Goal: Feedback & Contribution: Leave review/rating

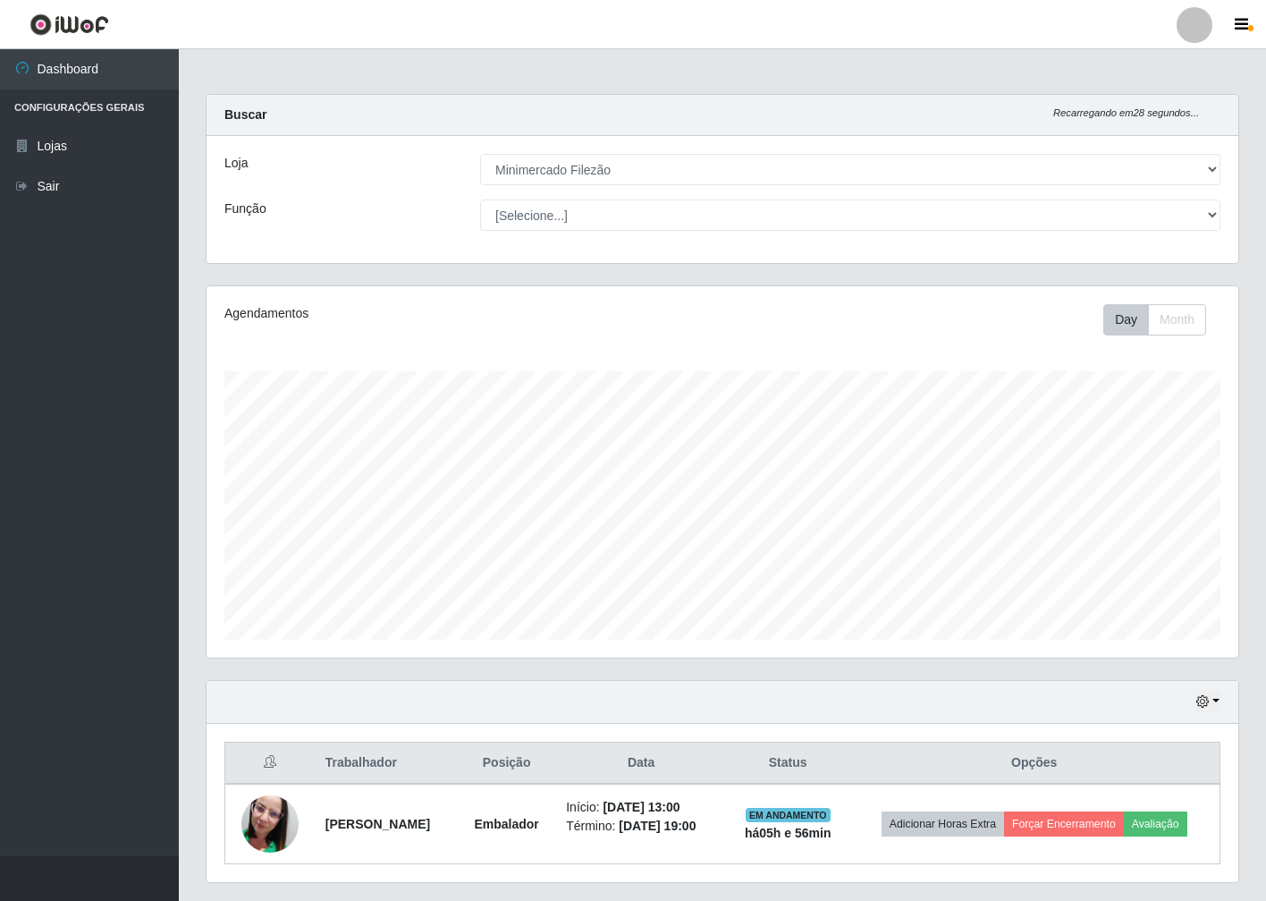
select select "204"
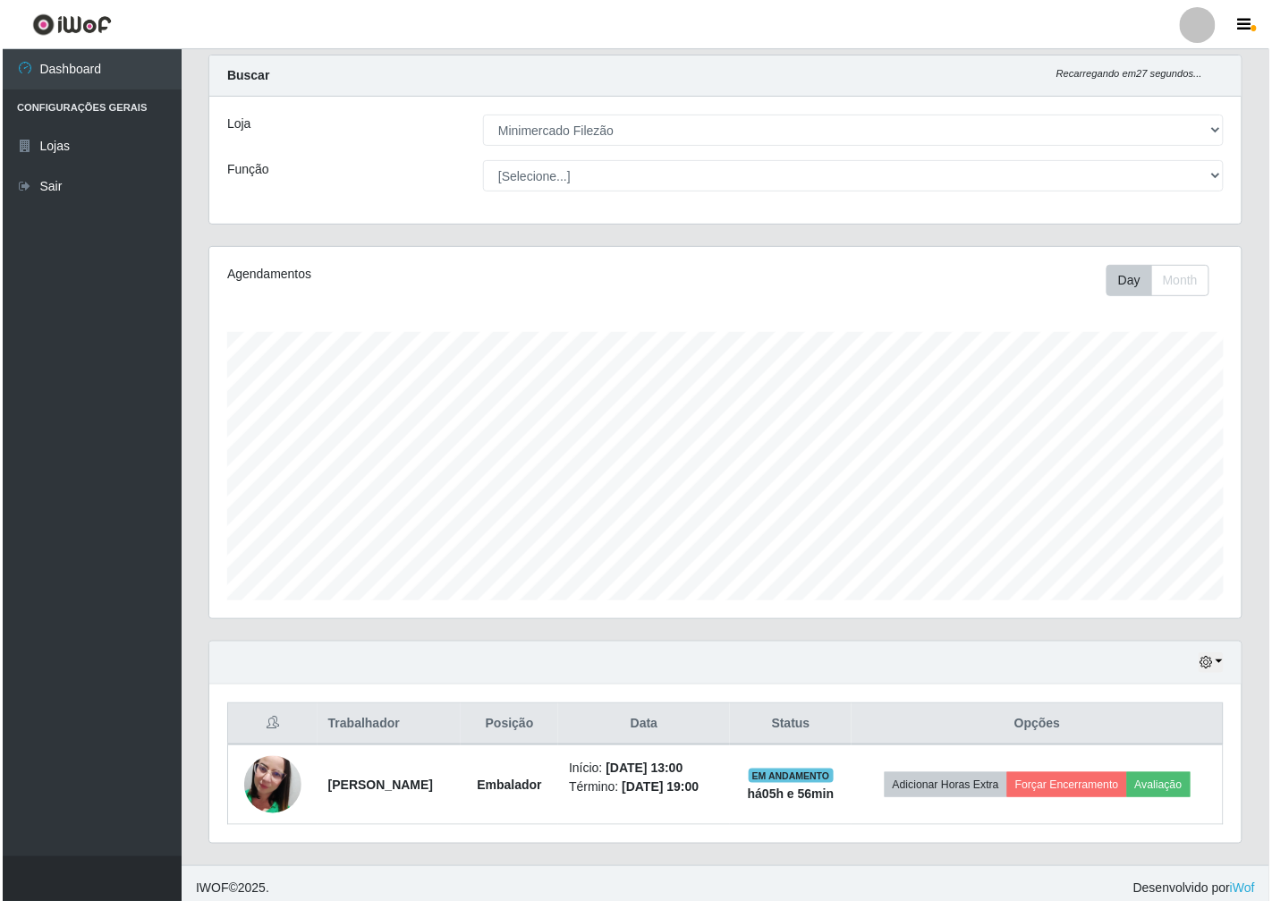
scroll to position [47, 0]
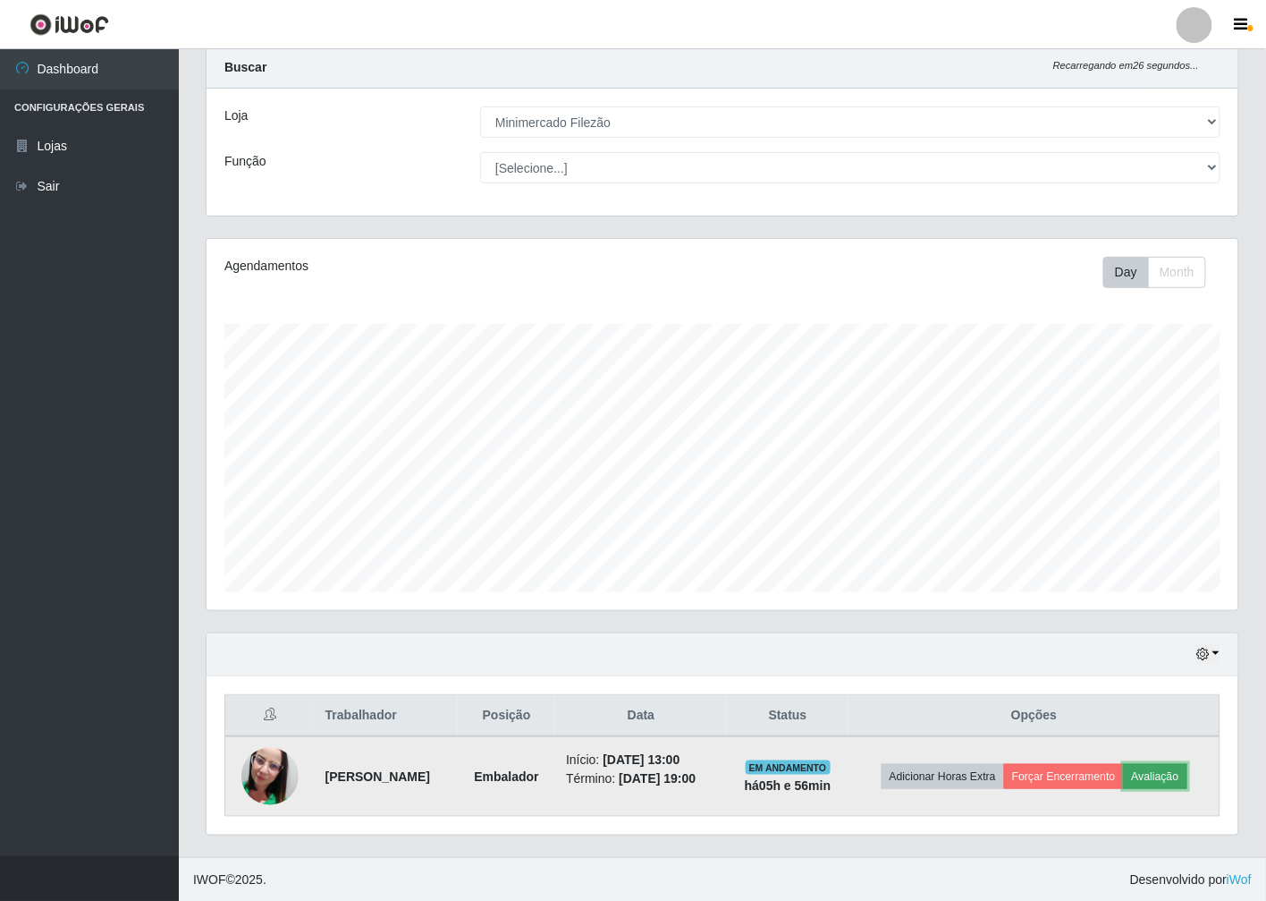
click at [1166, 771] on button "Avaliação" at bounding box center [1155, 776] width 63 height 25
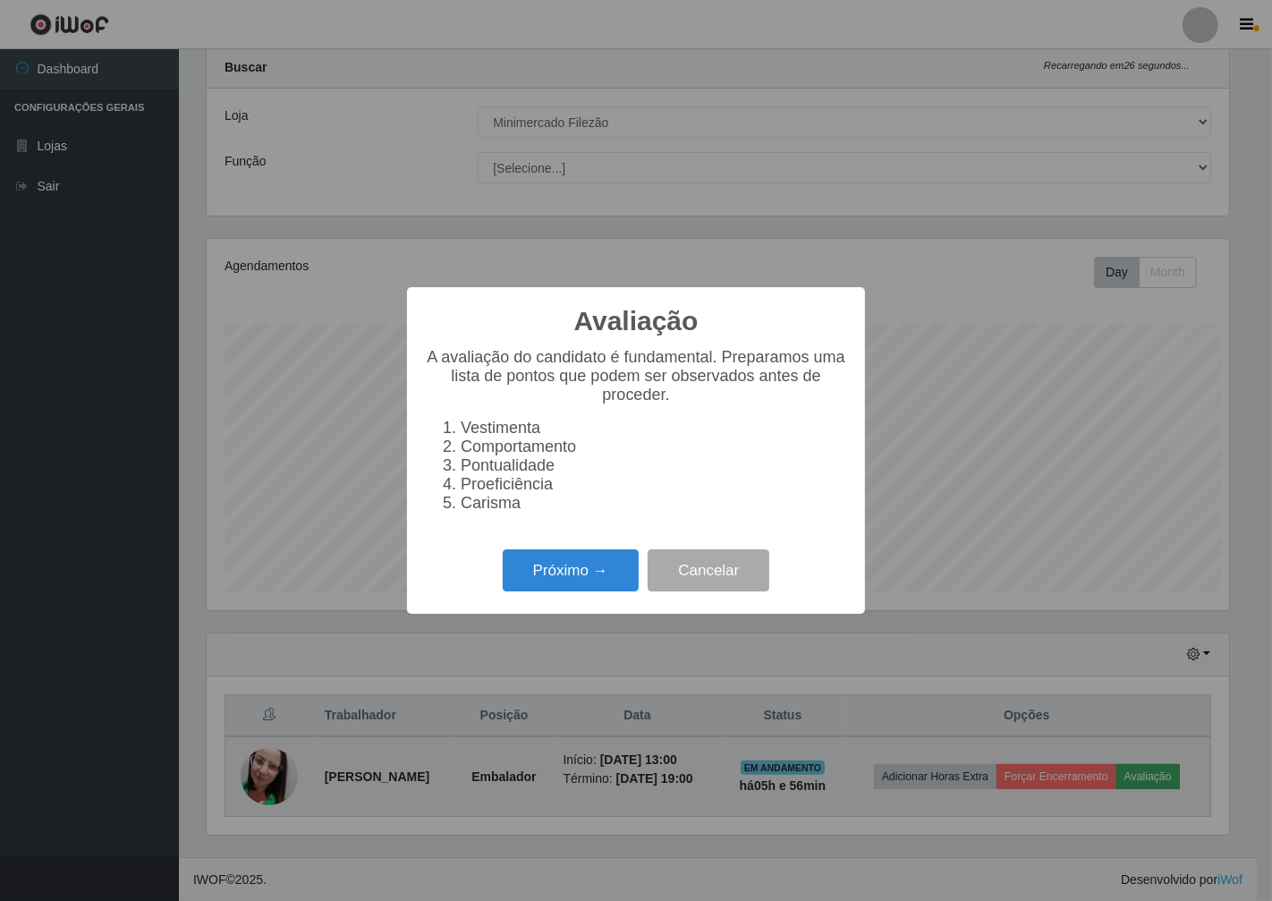
scroll to position [370, 1021]
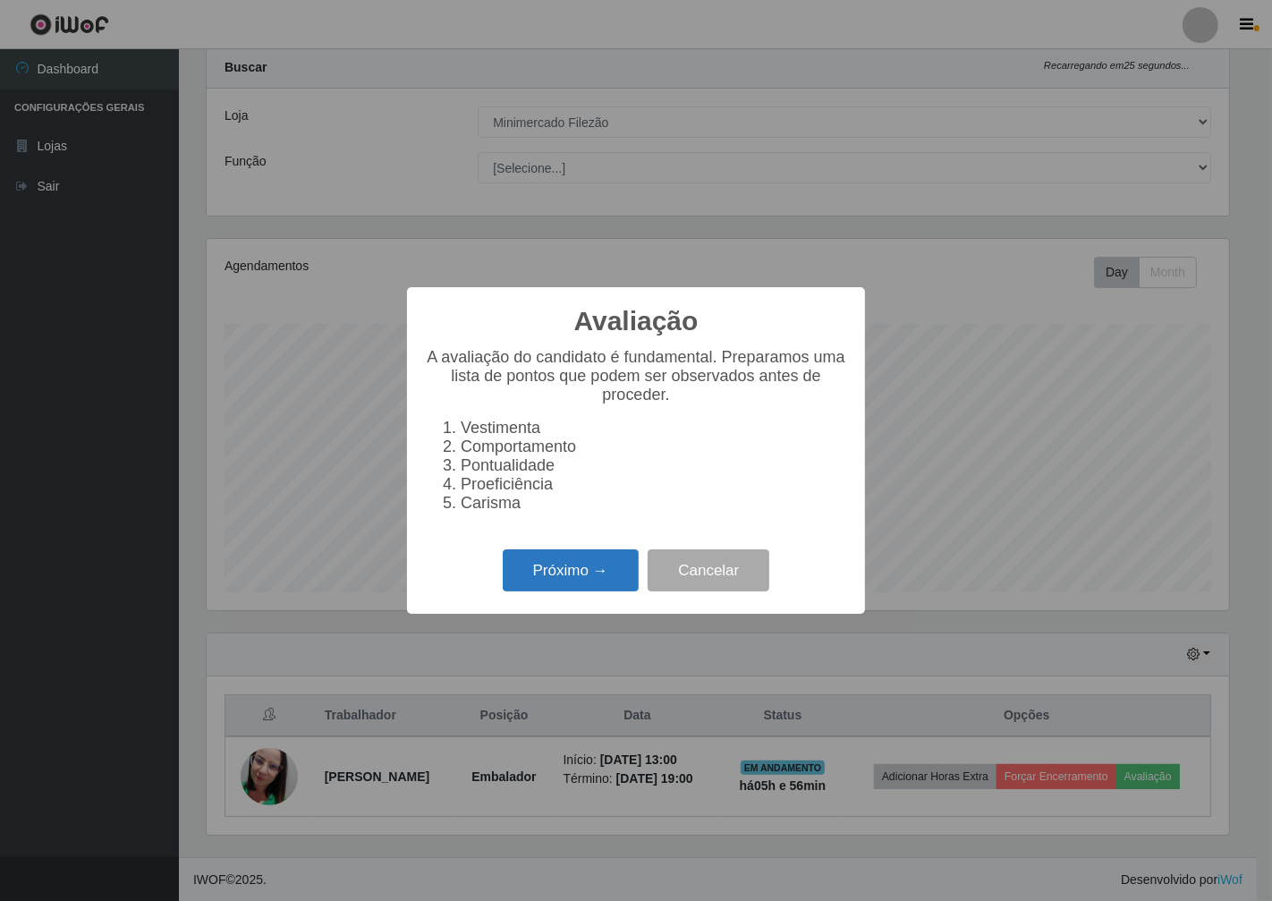
click at [529, 588] on button "Próximo →" at bounding box center [571, 570] width 136 height 42
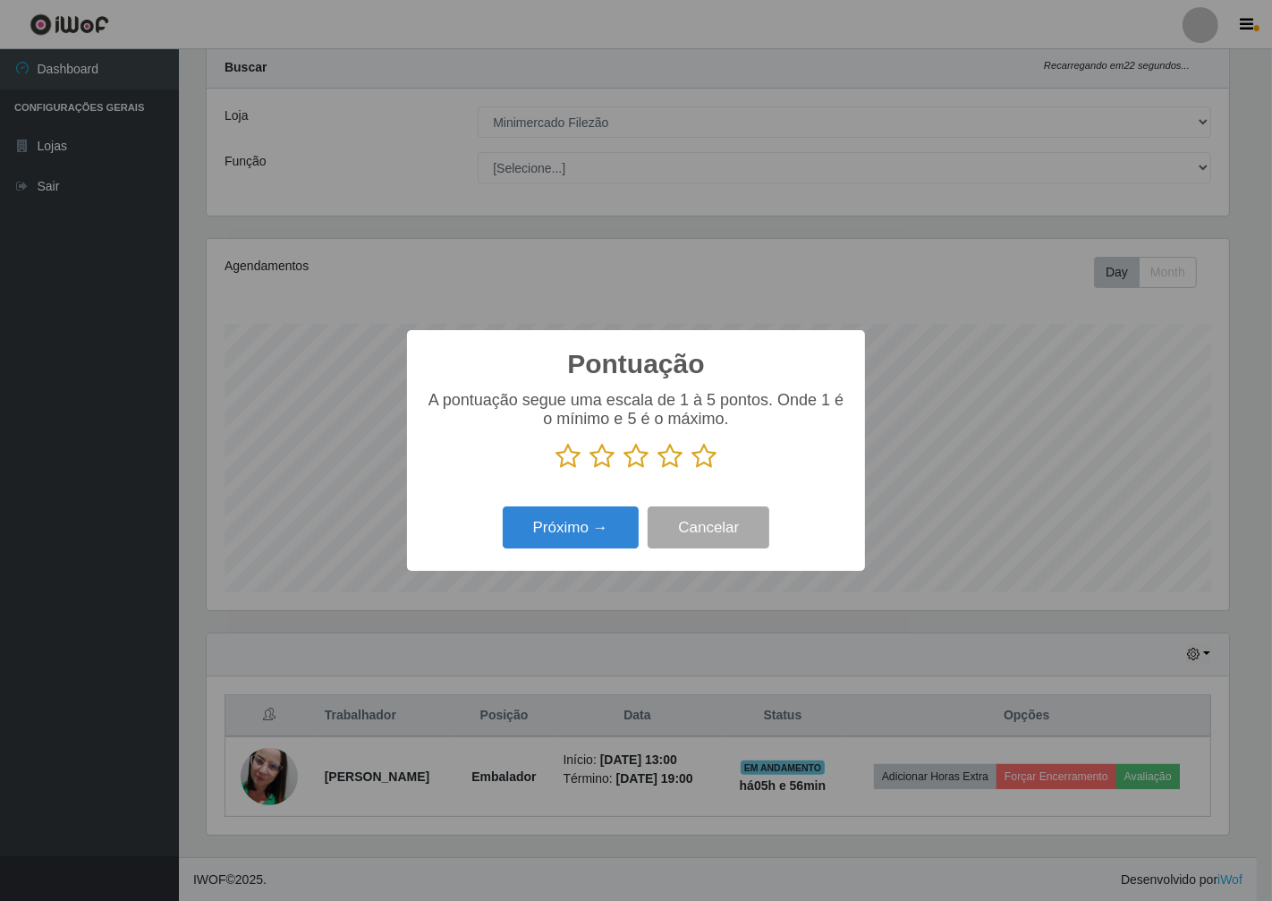
click at [708, 448] on icon at bounding box center [703, 456] width 25 height 27
click at [691, 470] on input "radio" at bounding box center [691, 470] width 0 height 0
click at [600, 532] on button "Próximo →" at bounding box center [571, 527] width 136 height 42
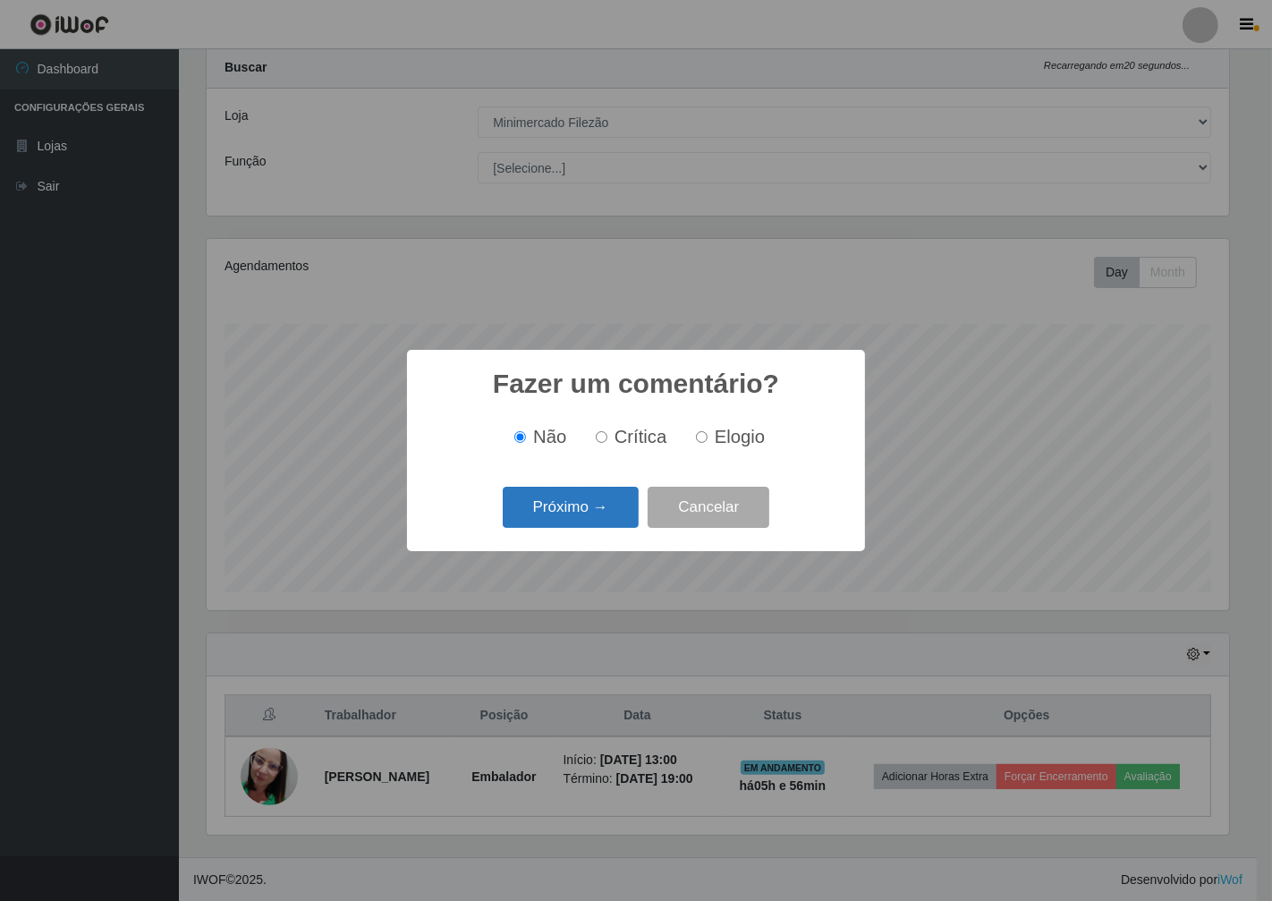
click at [592, 503] on button "Próximo →" at bounding box center [571, 508] width 136 height 42
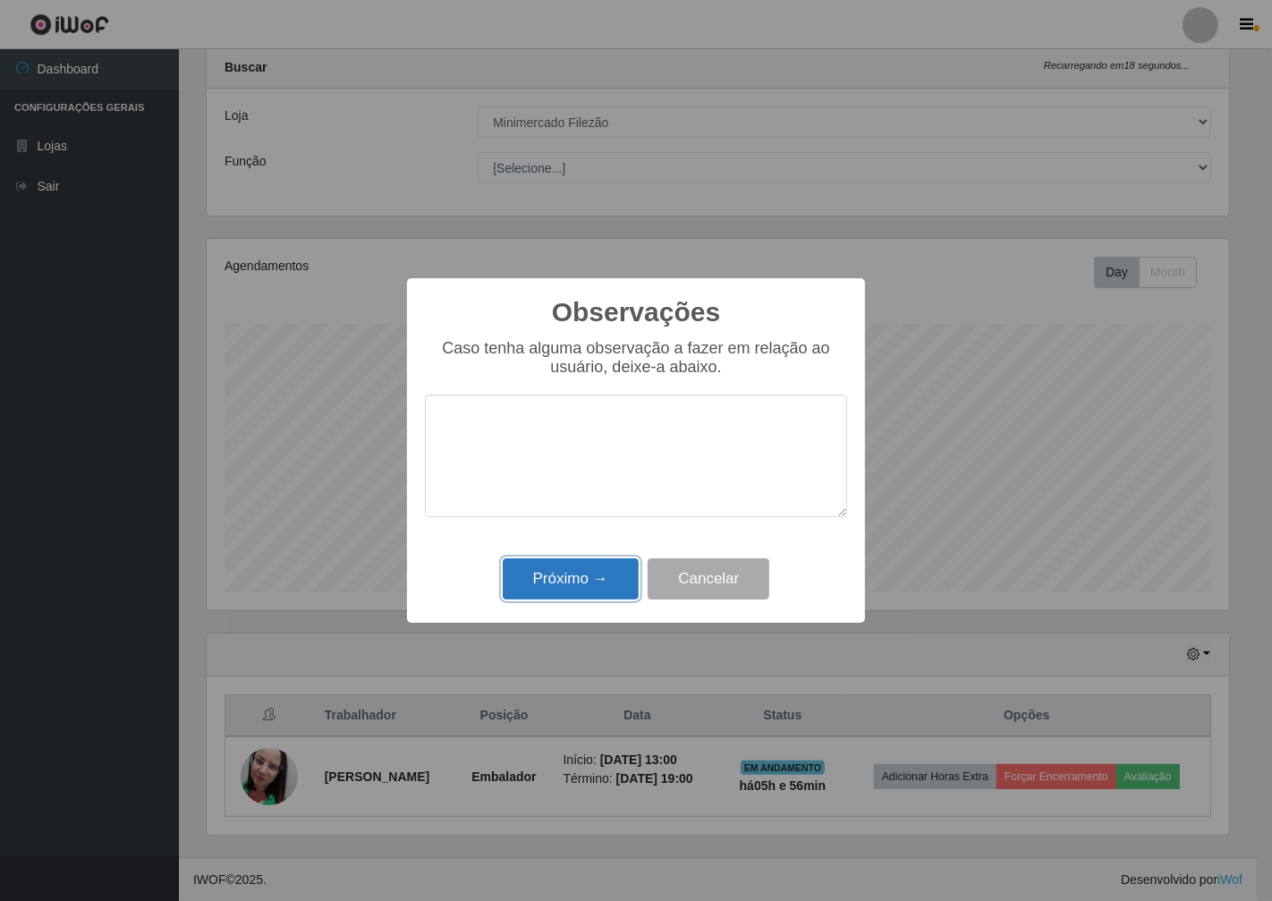
click at [585, 587] on button "Próximo →" at bounding box center [571, 579] width 136 height 42
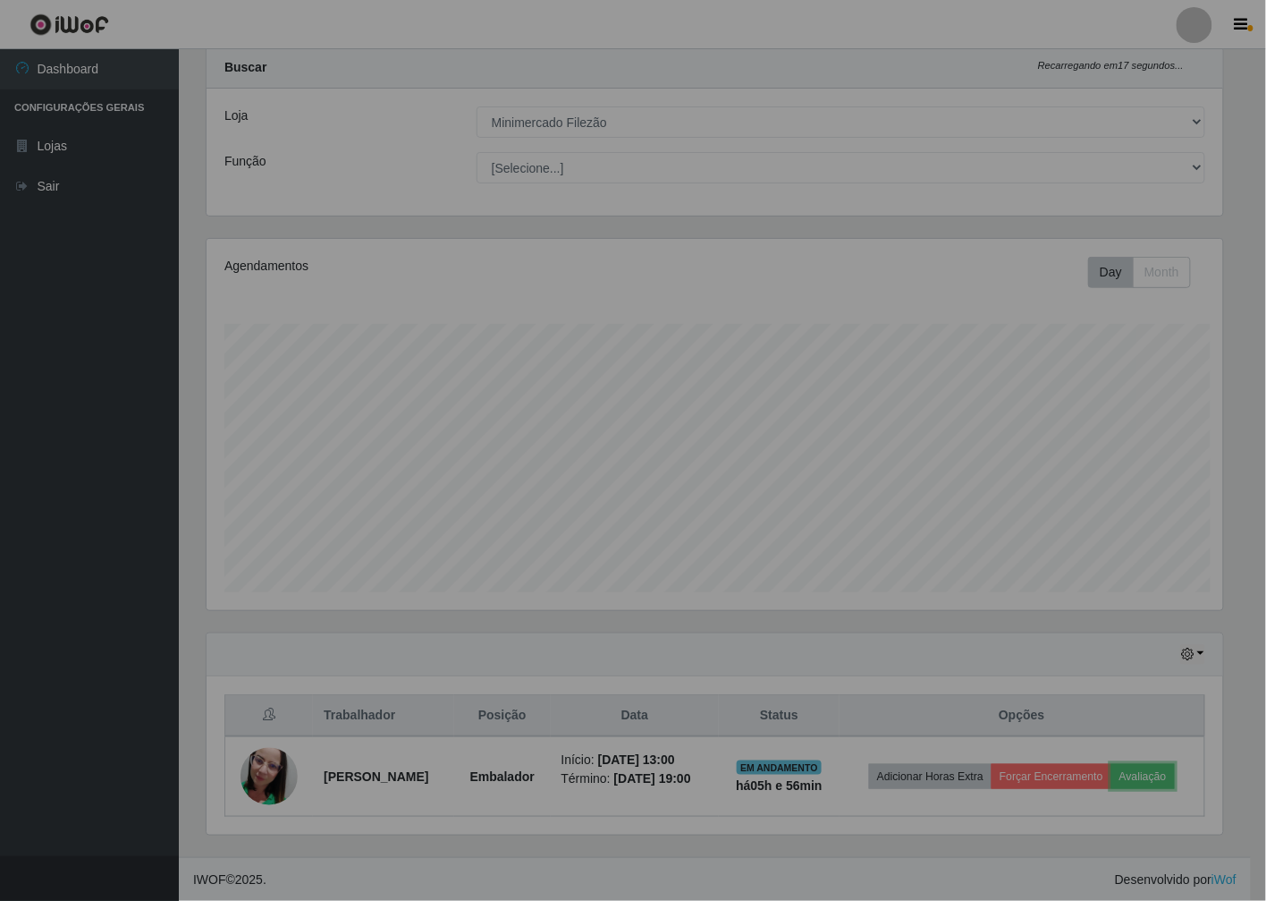
scroll to position [370, 1032]
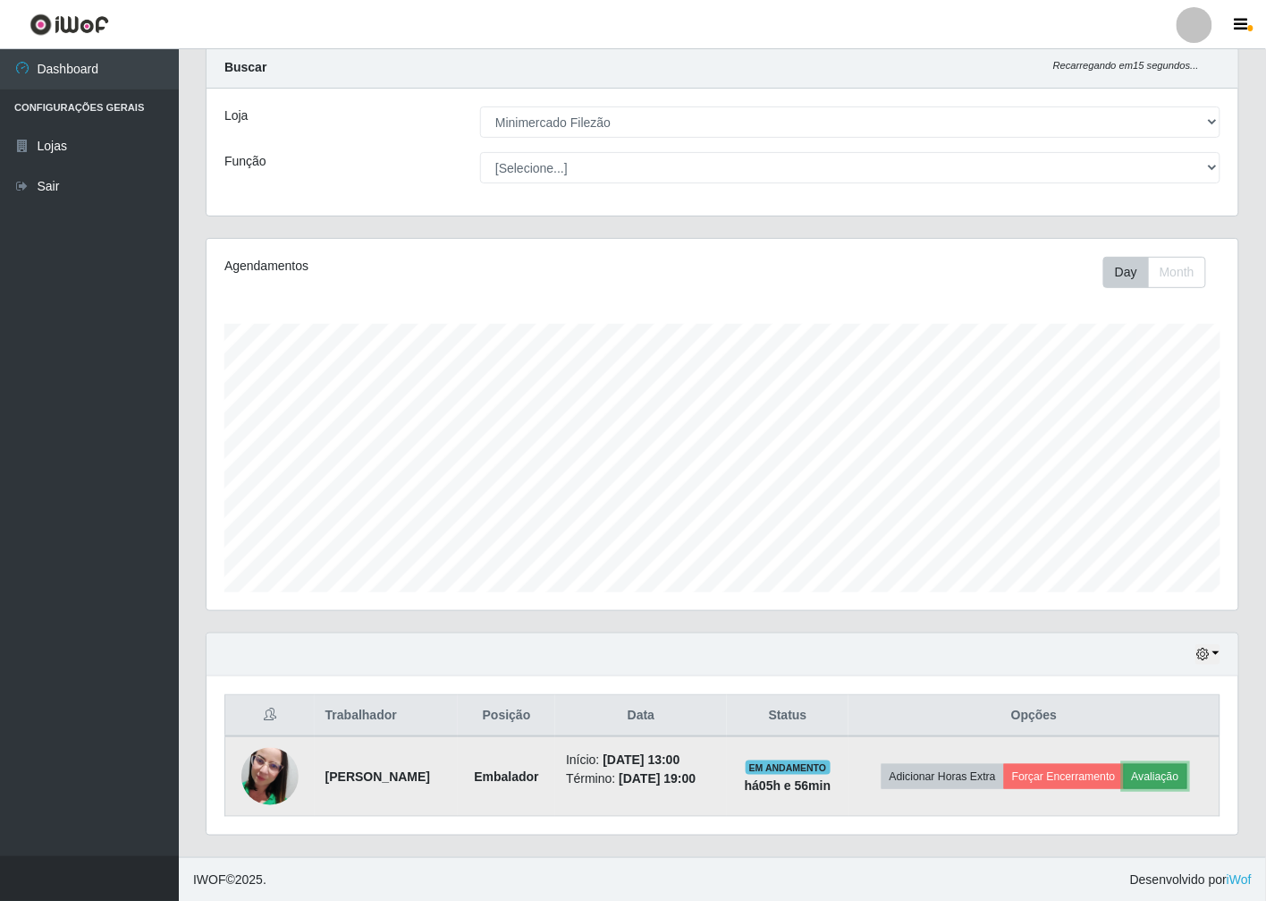
click at [1152, 774] on button "Avaliação" at bounding box center [1155, 776] width 63 height 25
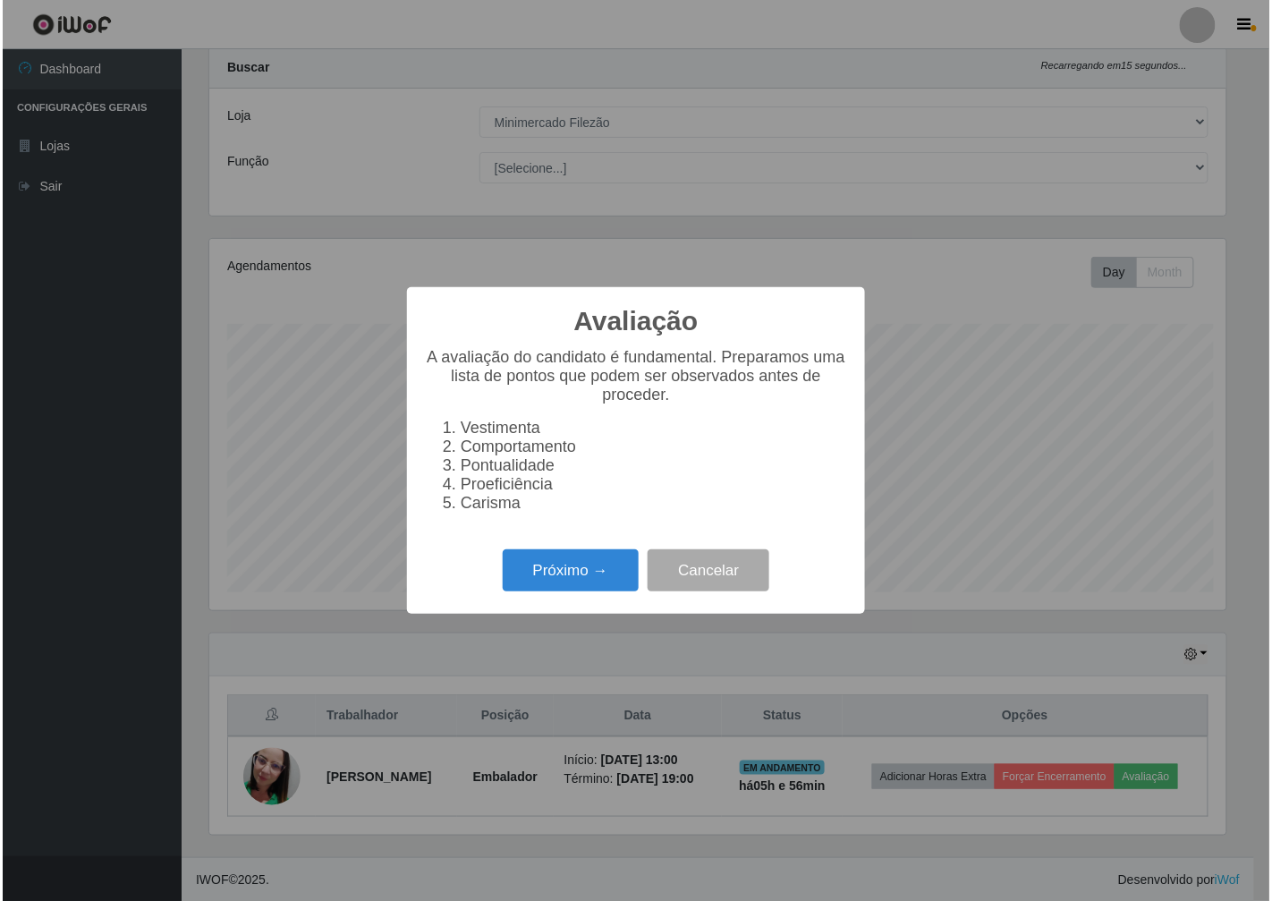
scroll to position [370, 1021]
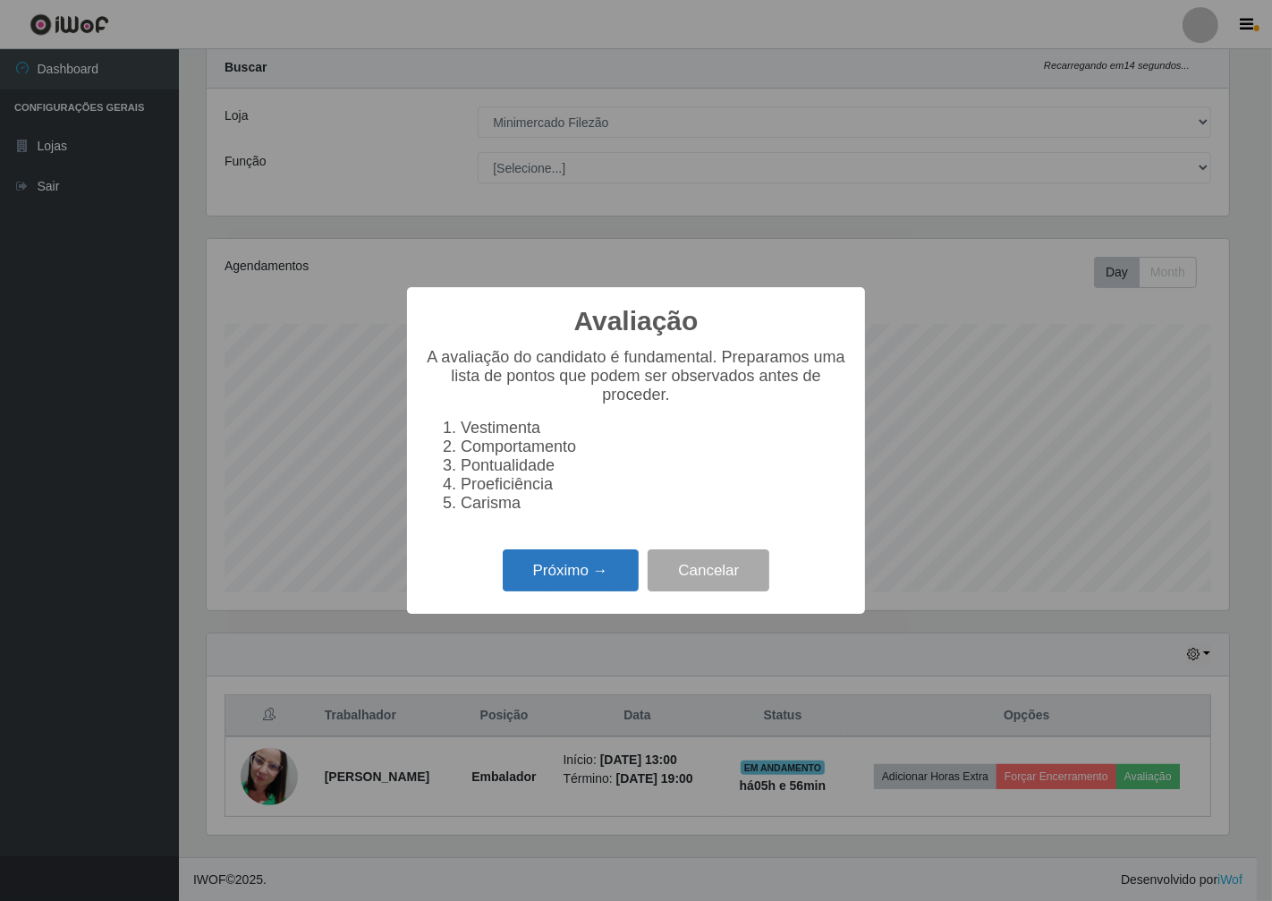
click at [556, 561] on button "Próximo →" at bounding box center [571, 570] width 136 height 42
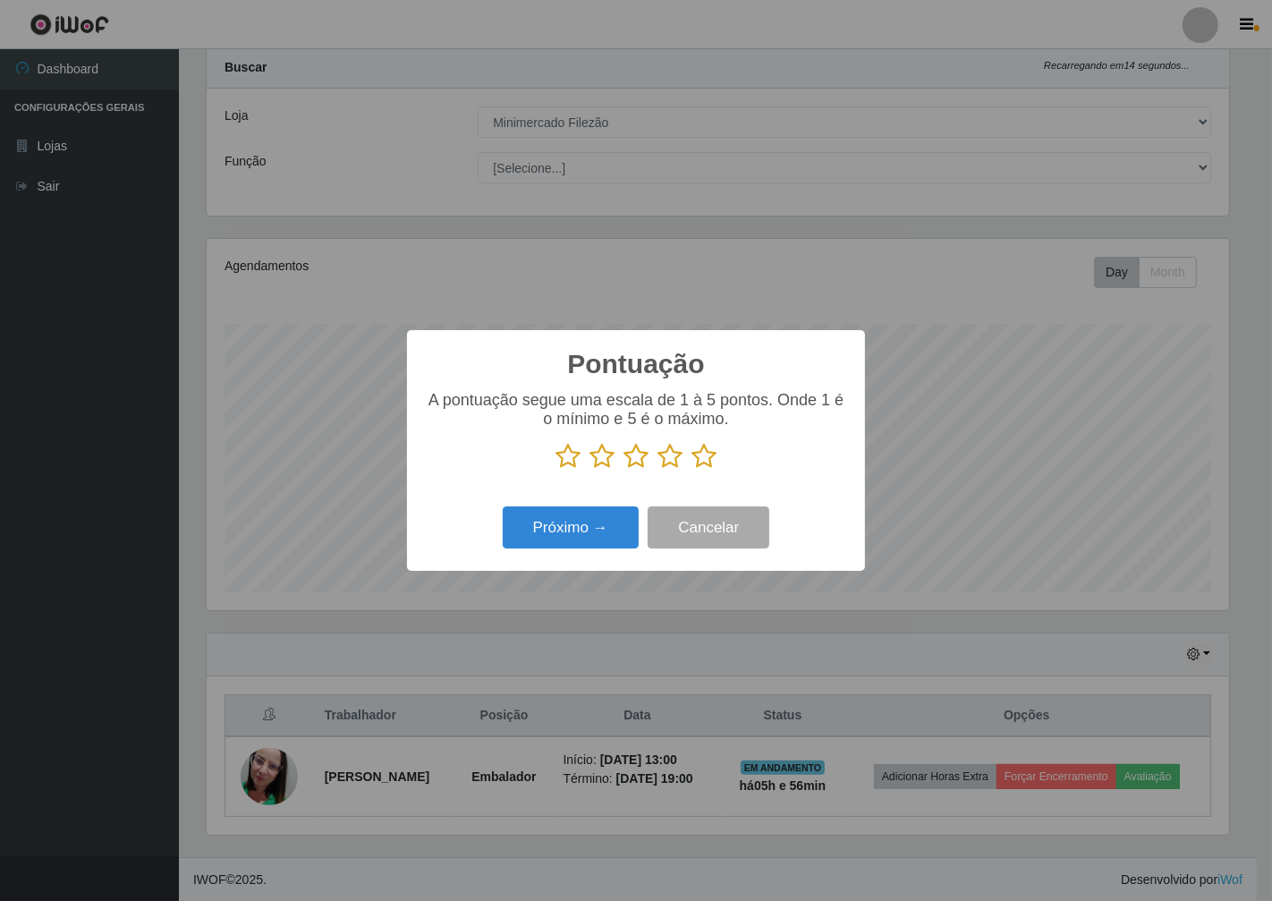
scroll to position [893932, 893281]
click at [698, 469] on icon at bounding box center [703, 456] width 25 height 27
click at [691, 470] on input "radio" at bounding box center [691, 470] width 0 height 0
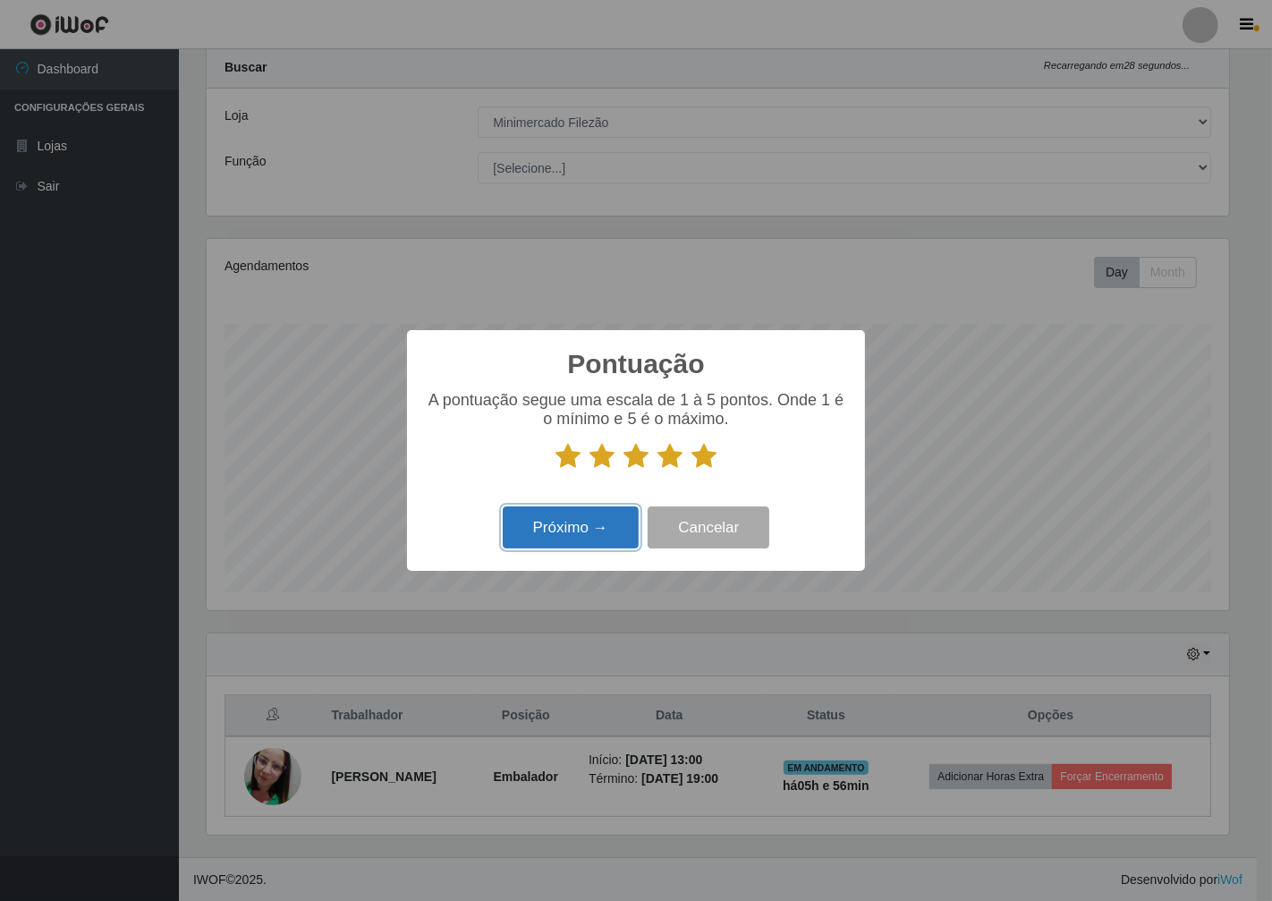
click at [605, 544] on button "Próximo →" at bounding box center [571, 527] width 136 height 42
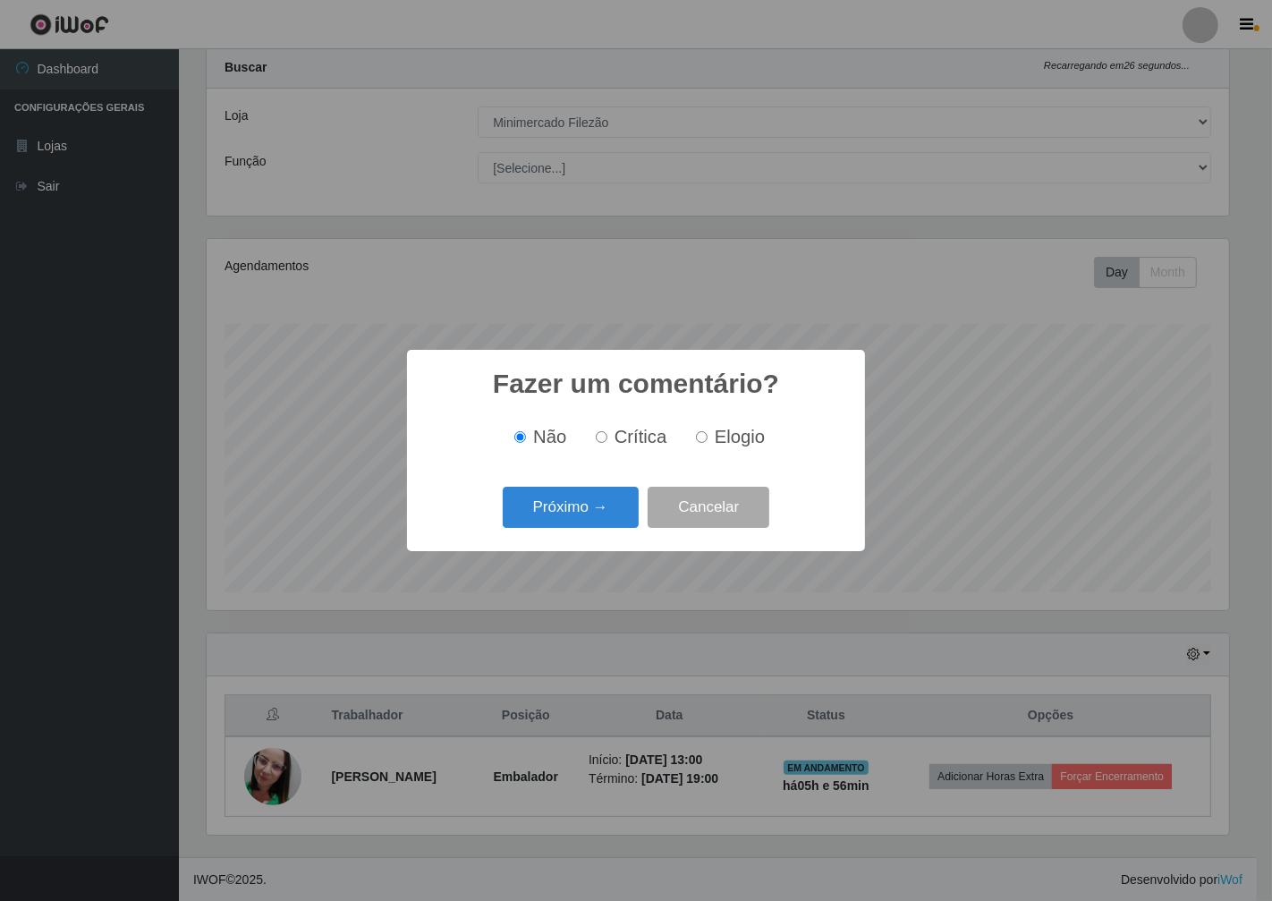
click at [717, 445] on span "Elogio" at bounding box center [740, 437] width 50 height 20
click at [707, 443] on input "Elogio" at bounding box center [702, 437] width 12 height 12
radio input "true"
click at [576, 519] on button "Próximo →" at bounding box center [571, 508] width 136 height 42
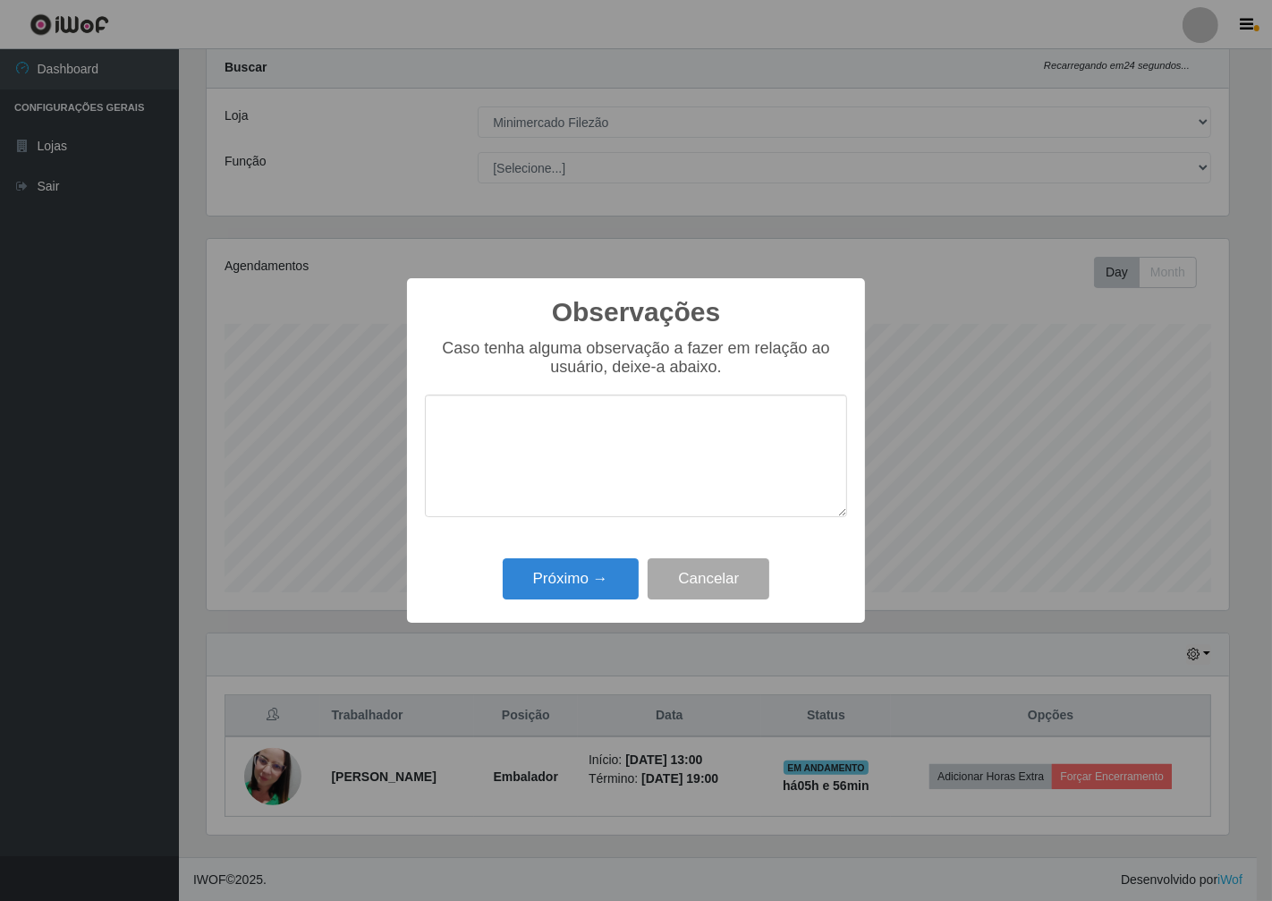
click at [552, 485] on textarea at bounding box center [636, 455] width 422 height 123
type textarea "otima"
click at [555, 588] on button "Próximo →" at bounding box center [571, 579] width 136 height 42
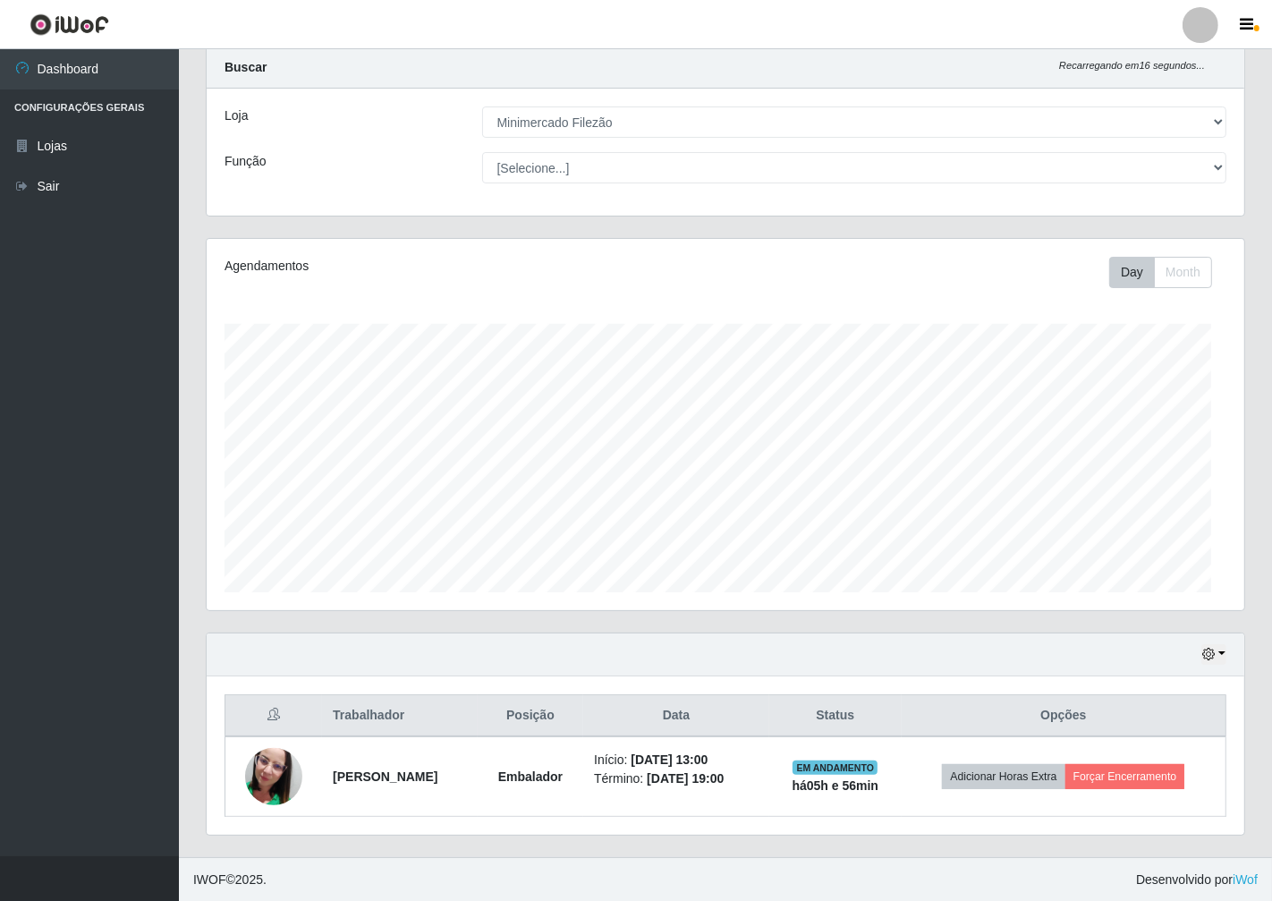
scroll to position [370, 1032]
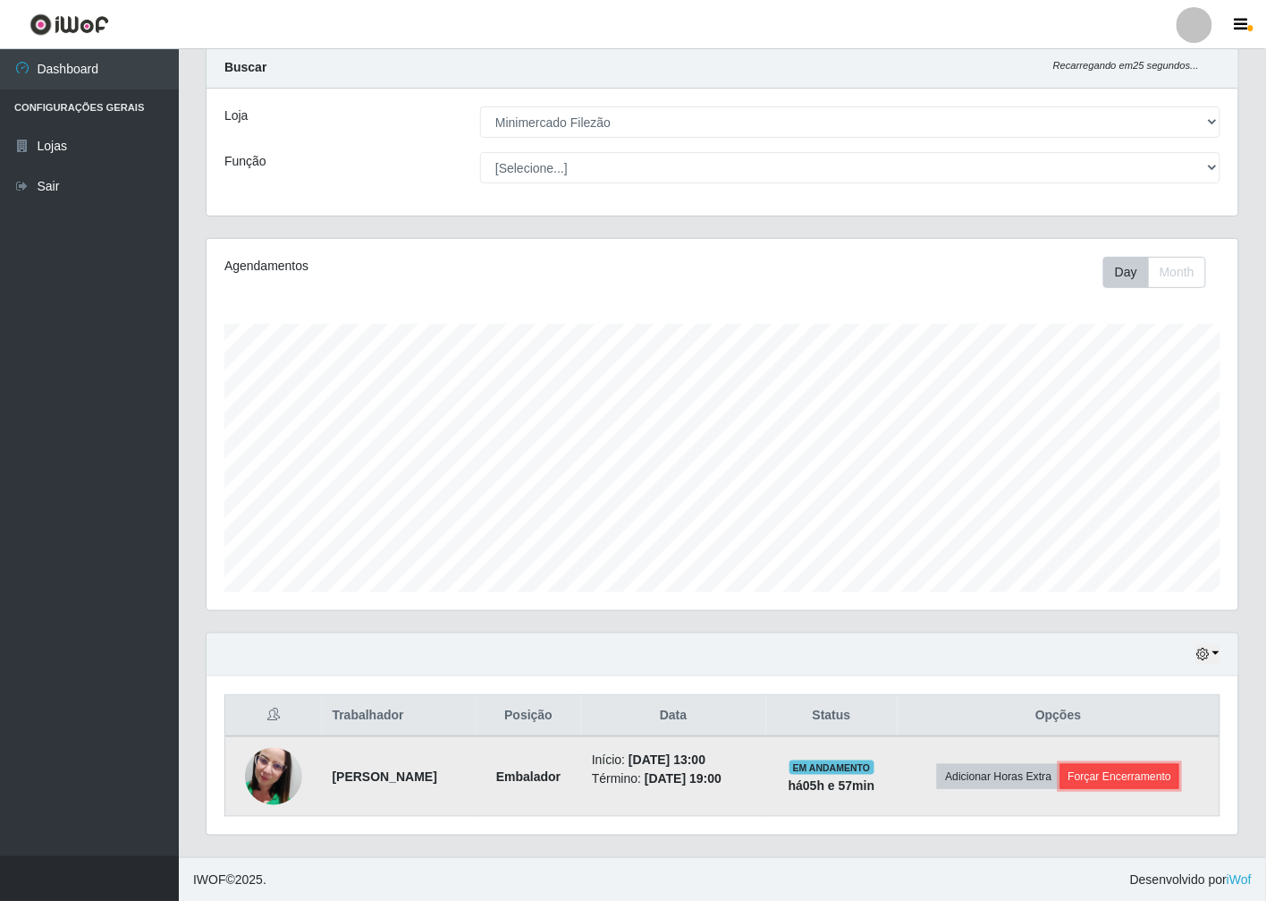
click at [1113, 774] on button "Forçar Encerramento" at bounding box center [1121, 776] width 120 height 25
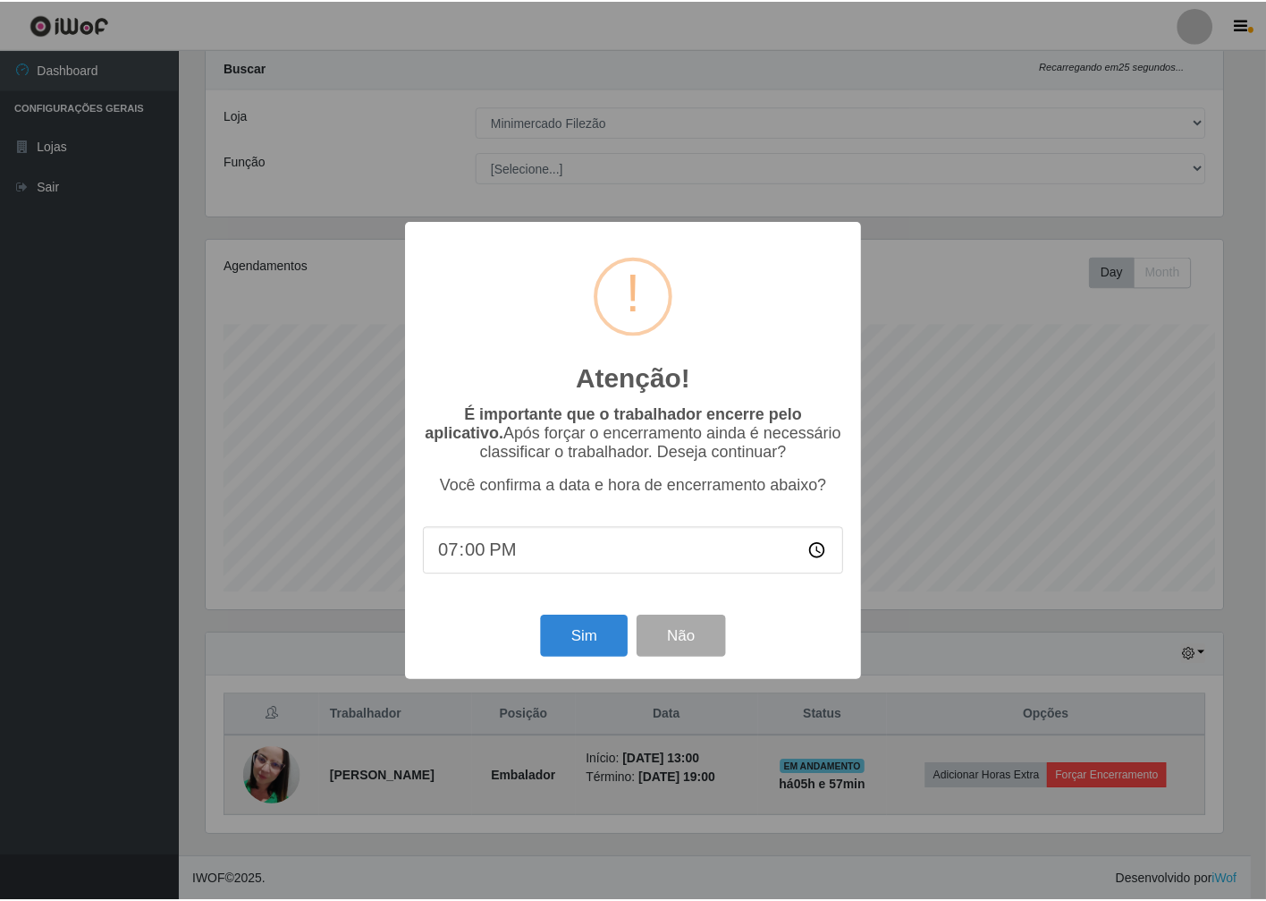
scroll to position [370, 1021]
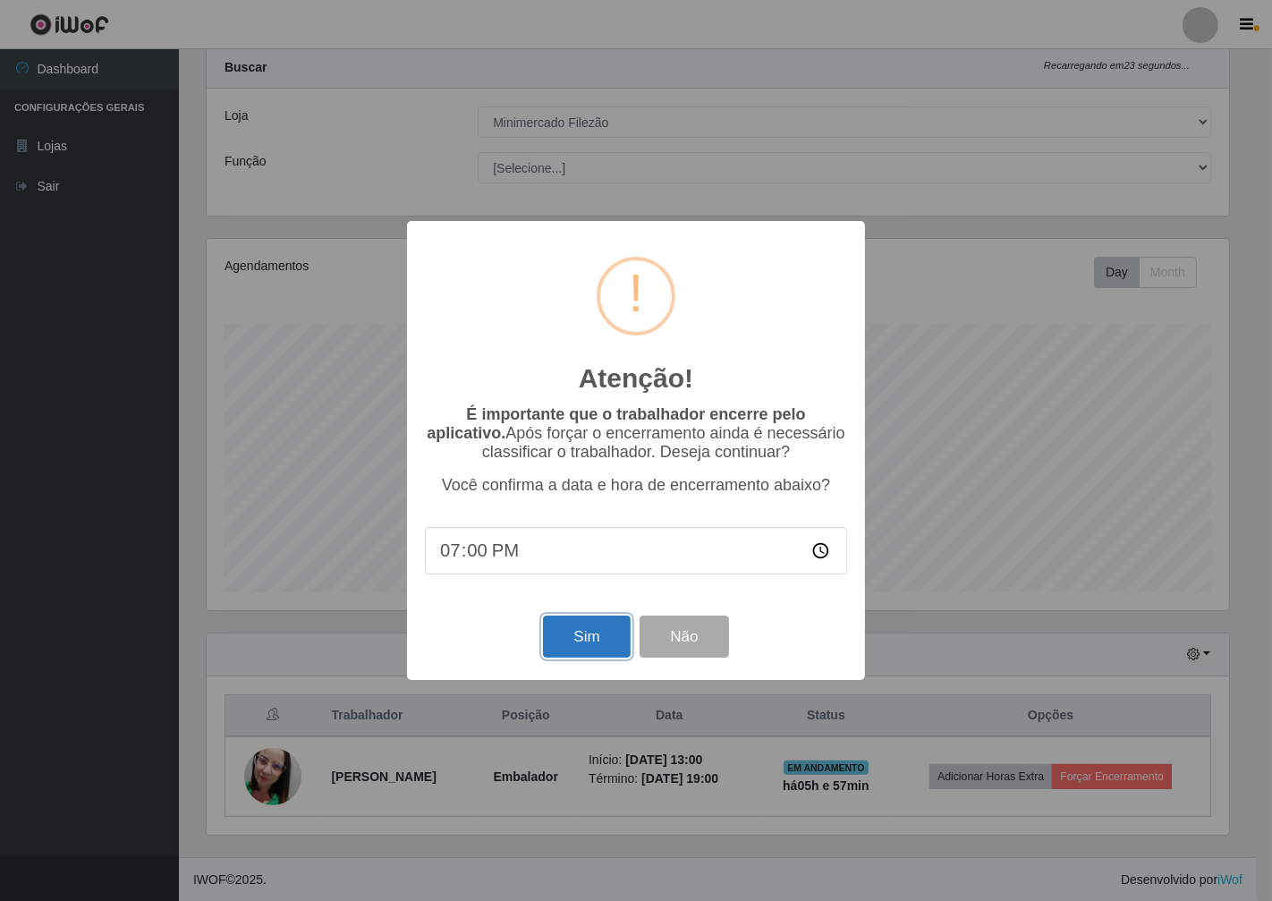
click at [603, 635] on button "Sim" at bounding box center [586, 636] width 87 height 42
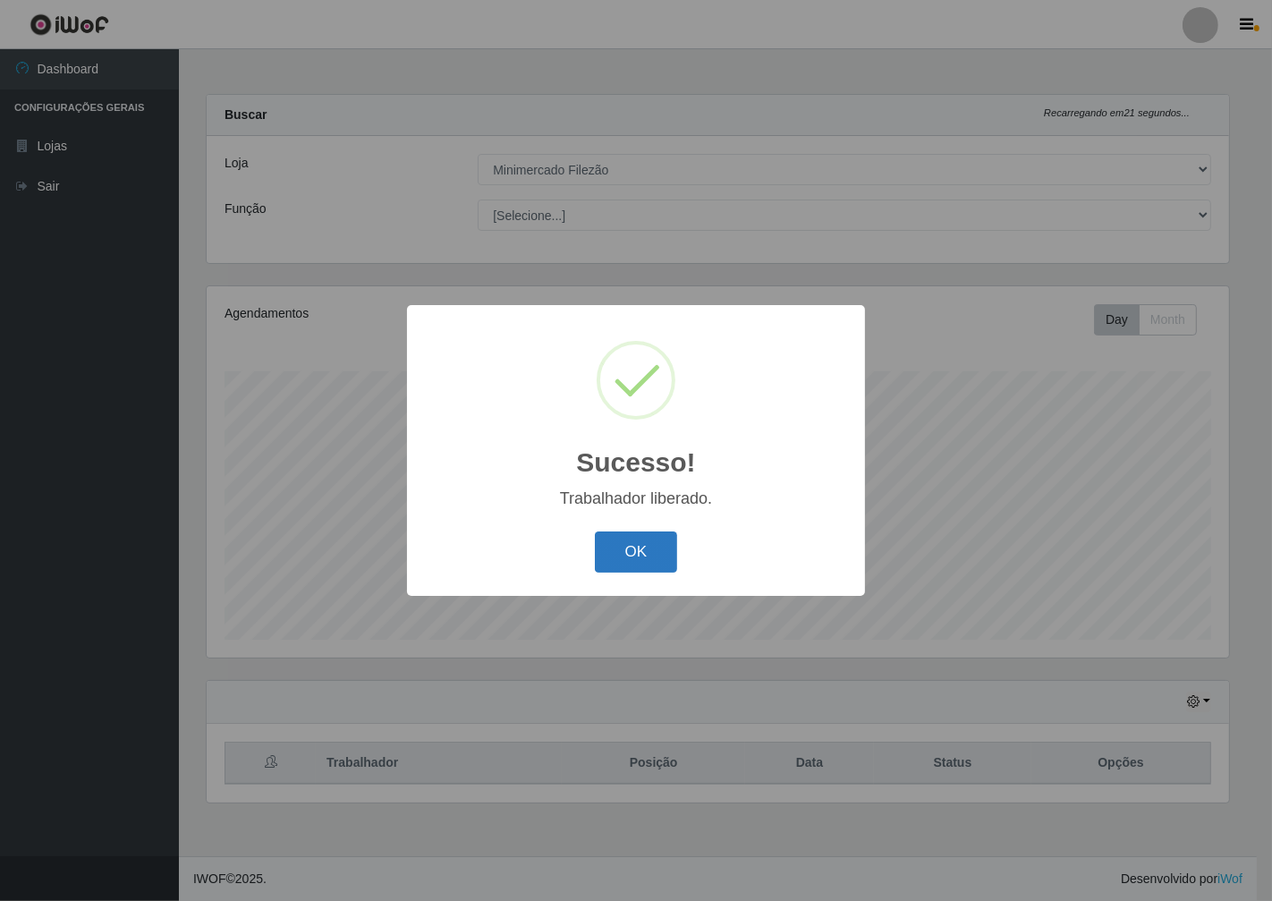
click at [636, 567] on button "OK" at bounding box center [636, 552] width 83 height 42
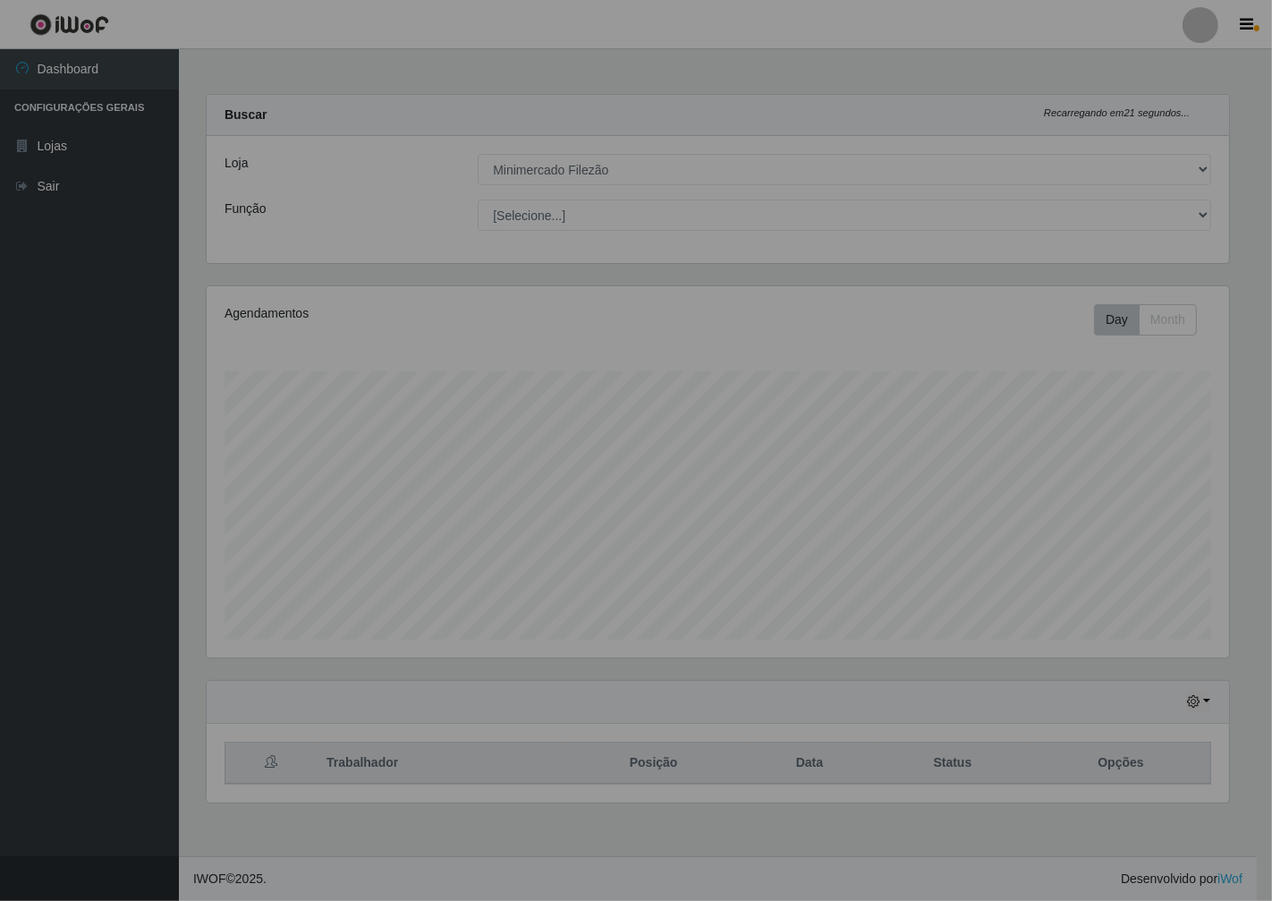
scroll to position [370, 1037]
